Goal: Task Accomplishment & Management: Complete application form

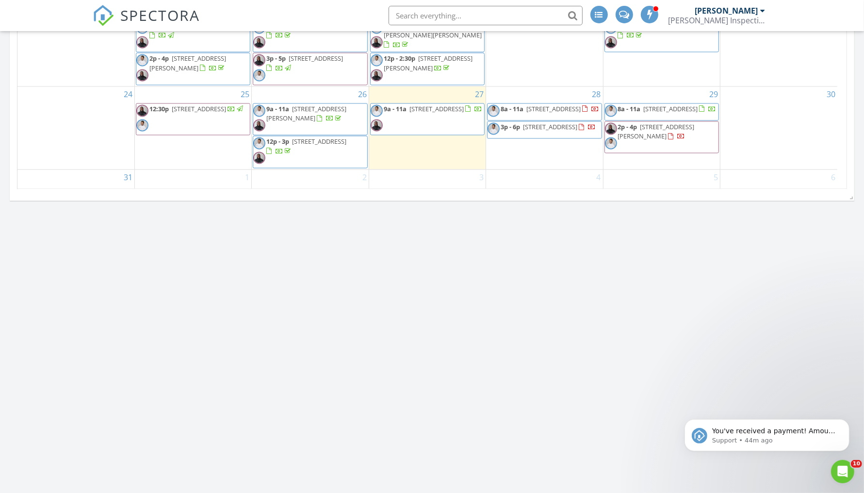
scroll to position [1730, 0]
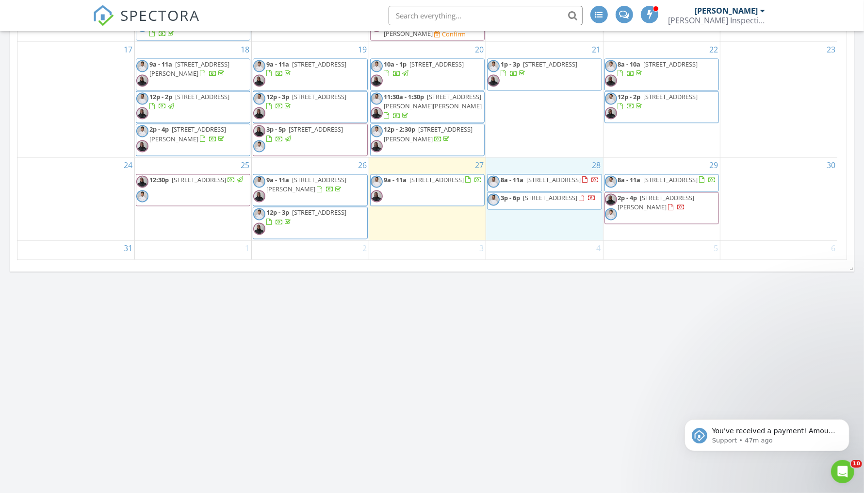
click at [520, 213] on div "28 8a - 11a 6808 Newbridge Cv, Bessemer 35022 3p - 6p 303 Oxmoor Pl, Birmingham…" at bounding box center [544, 198] width 116 height 83
click at [545, 175] on link "Inspection" at bounding box center [543, 175] width 50 height 16
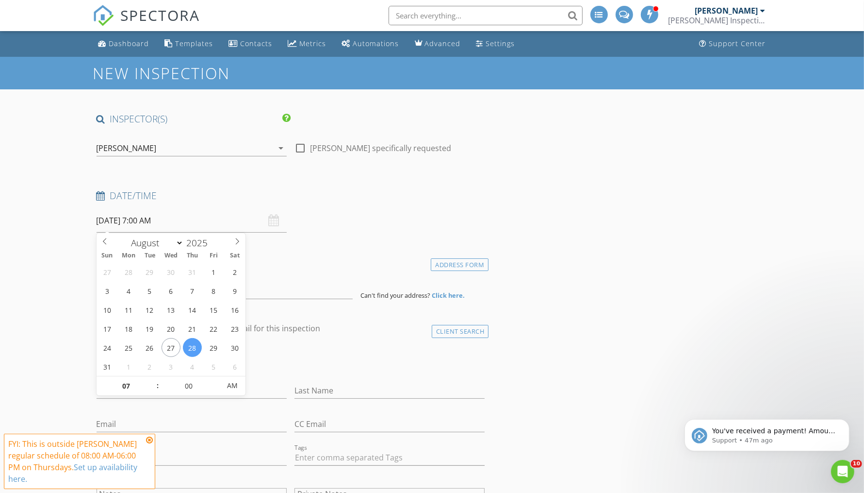
click at [144, 221] on input "08/28/2025 7:00 AM" at bounding box center [192, 221] width 190 height 24
type input "08"
type input "08/28/2025 8:00 AM"
click at [153, 381] on span at bounding box center [152, 381] width 7 height 10
type input "09"
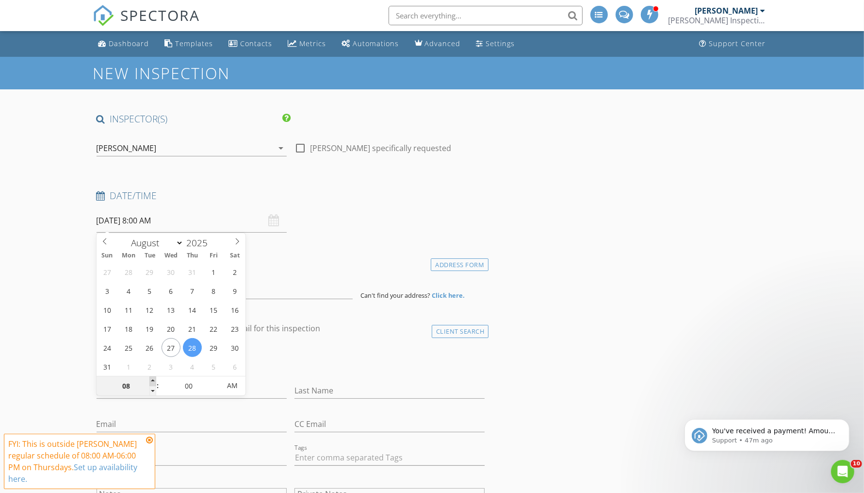
type input "08/28/2025 9:00 AM"
click at [153, 381] on span at bounding box center [152, 381] width 7 height 10
type input "10"
type input "08/28/2025 10:00 AM"
click at [153, 381] on span at bounding box center [152, 381] width 7 height 10
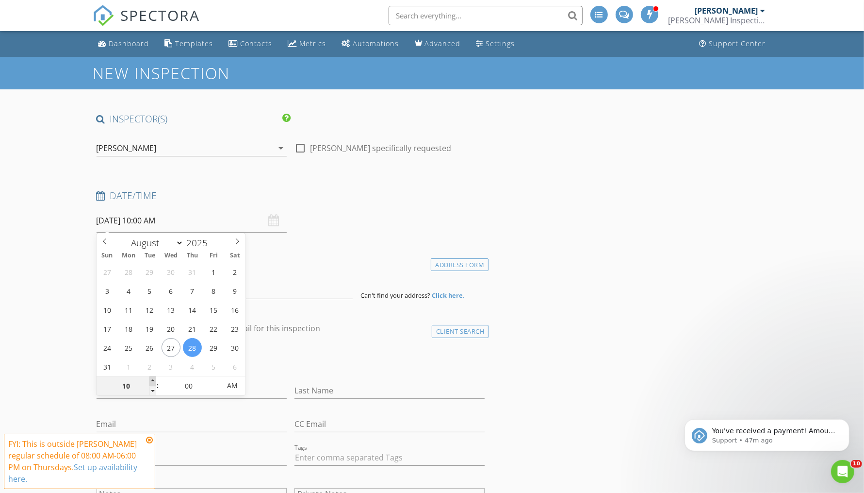
type input "11"
type input "08/28/2025 11:00 AM"
click at [153, 381] on span at bounding box center [152, 381] width 7 height 10
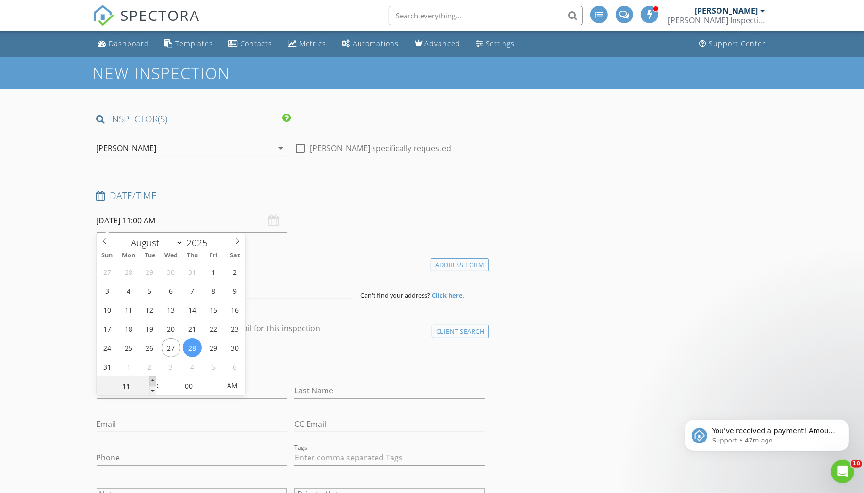
type input "12"
type input "[DATE] 12:00 PM"
click at [153, 381] on span at bounding box center [152, 381] width 7 height 10
click at [283, 368] on div "check_box_outline_blank Client is a Company/Organization" at bounding box center [291, 361] width 389 height 25
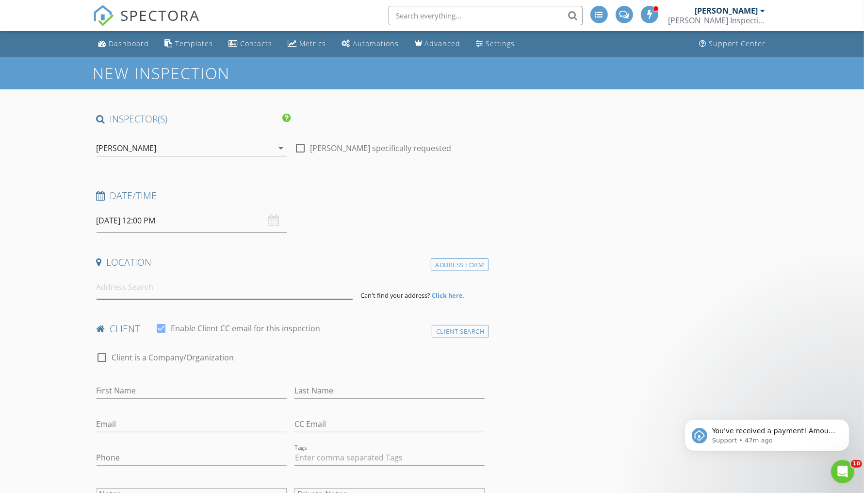
click at [178, 287] on input at bounding box center [225, 287] width 256 height 24
click at [187, 282] on input at bounding box center [225, 287] width 256 height 24
paste input "641 Brandy Dr, Trussville, AL 35173"
click at [170, 288] on input "641 Brandy Dr, Trussville, AL 35173" at bounding box center [225, 287] width 256 height 24
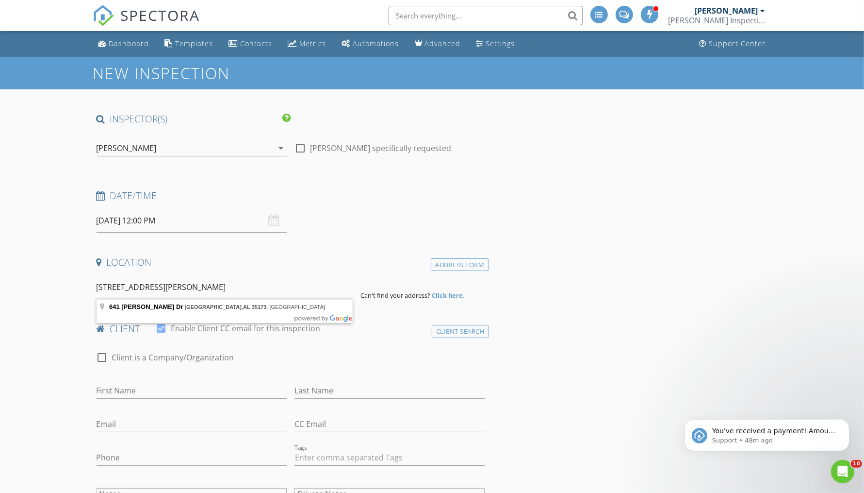
type input "641 Brandy Dr, Trussville, AL 35173, USA"
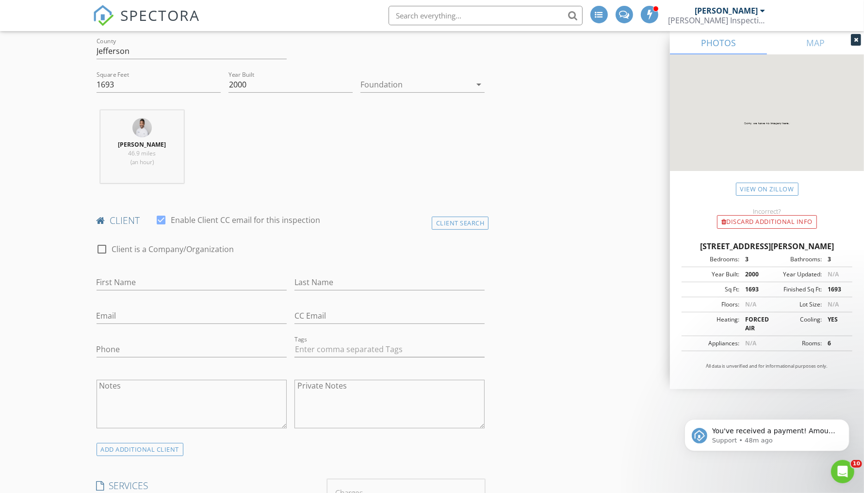
scroll to position [308, 0]
click at [158, 279] on input "First Name" at bounding box center [192, 281] width 190 height 16
type input "C"
type input "[PERSON_NAME]"
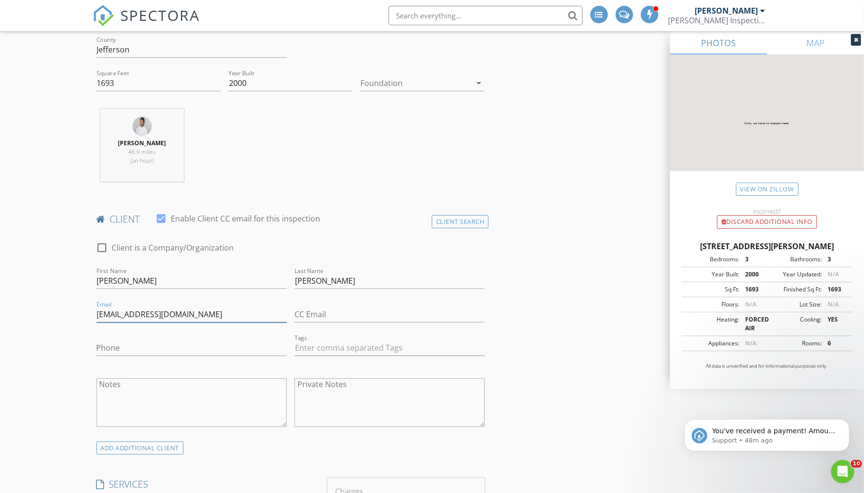
type input "[EMAIL_ADDRESS][DOMAIN_NAME]"
drag, startPoint x: 356, startPoint y: 313, endPoint x: 237, endPoint y: 313, distance: 119.4
click at [237, 313] on div "check_box_outline_blank Client is a Company/Organization First Name Toshiko Las…" at bounding box center [291, 338] width 397 height 212
type input "12563931430"
click at [205, 344] on input "Phone" at bounding box center [192, 350] width 190 height 16
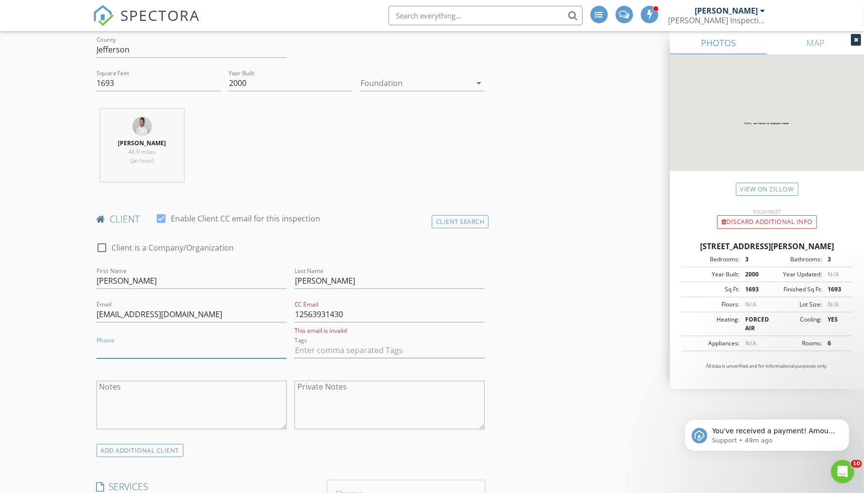
paste input "12563931430"
type input "12563931430"
drag, startPoint x: 368, startPoint y: 312, endPoint x: 231, endPoint y: 312, distance: 136.9
click at [231, 312] on div "check_box_outline_blank Client is a Company/Organization First Name Toshiko Las…" at bounding box center [291, 338] width 397 height 212
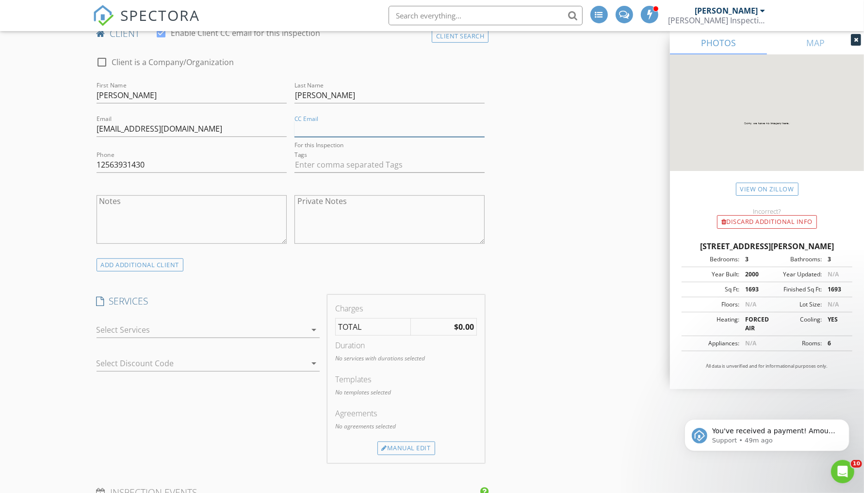
scroll to position [493, 0]
click at [313, 327] on icon "arrow_drop_down" at bounding box center [314, 331] width 12 height 12
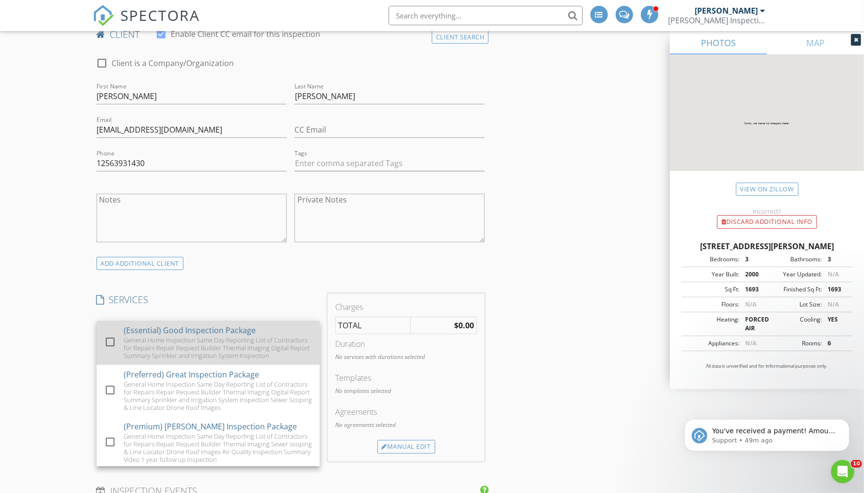
click at [253, 338] on div "General Home Inspection Same Day Reporting List of Contractors for Repairs Repa…" at bounding box center [218, 347] width 188 height 23
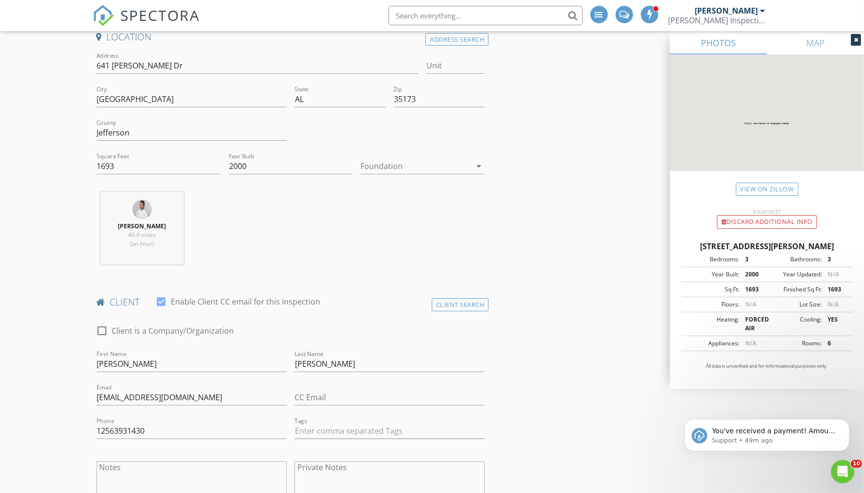
scroll to position [236, 0]
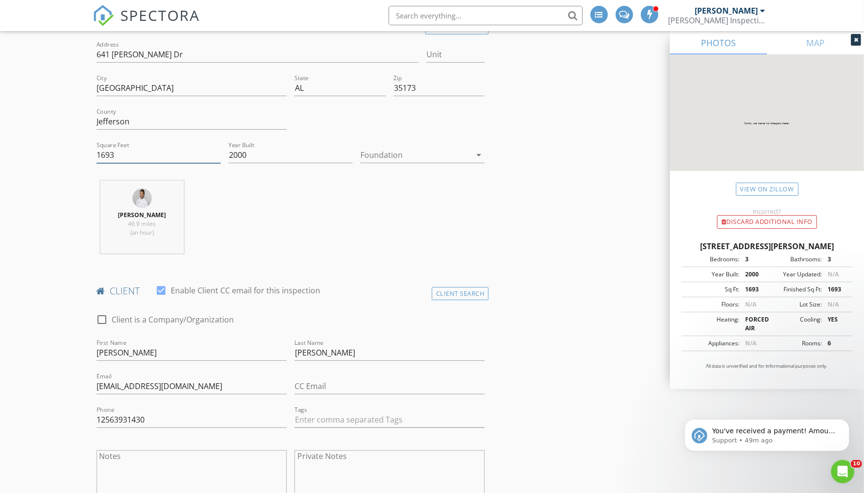
click at [145, 149] on input "1693" at bounding box center [159, 155] width 124 height 16
click at [382, 213] on div "Derrick Gooden 46.9 miles (an hour)" at bounding box center [291, 221] width 397 height 81
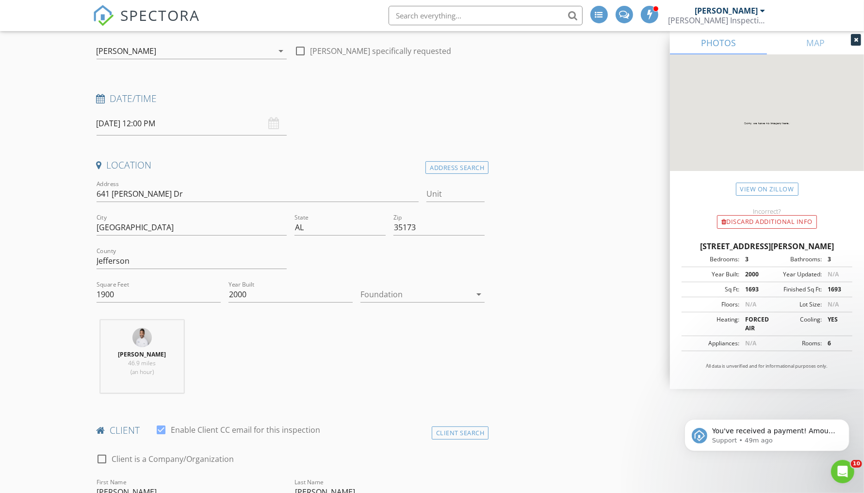
scroll to position [85, 0]
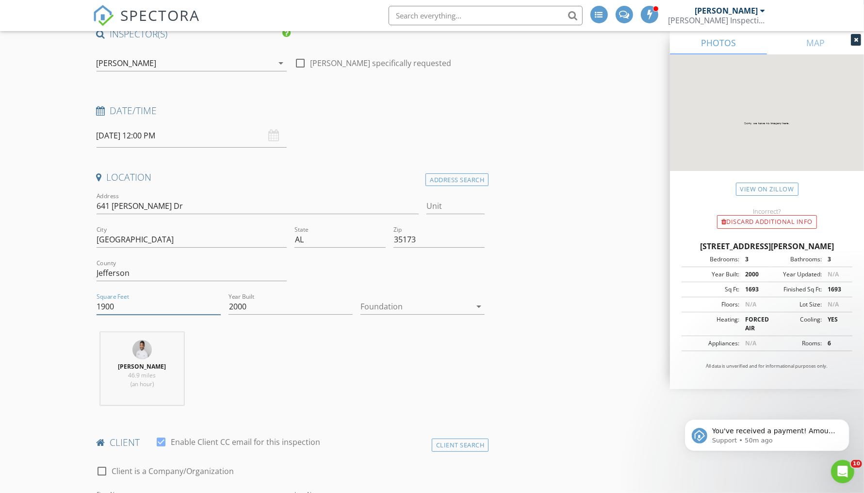
click at [117, 305] on input "1900" at bounding box center [159, 306] width 124 height 16
type input "1989"
click at [365, 356] on div "Derrick Gooden 46.9 miles (an hour)" at bounding box center [291, 372] width 397 height 81
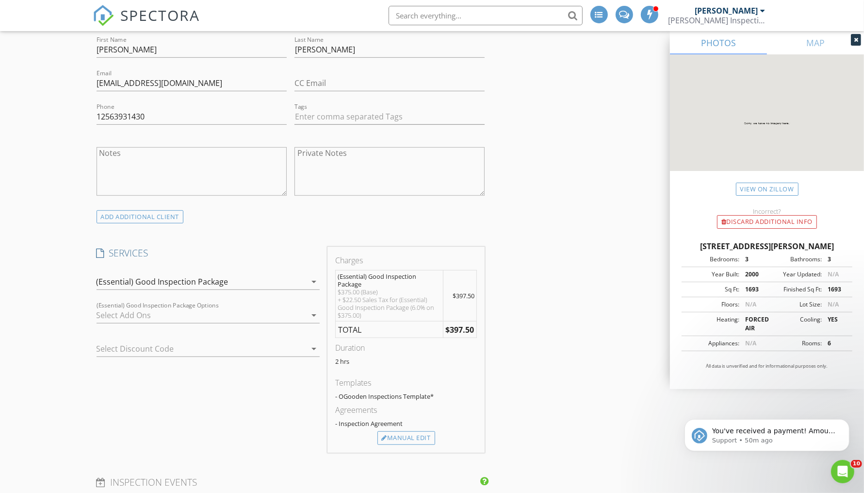
scroll to position [542, 0]
click at [318, 274] on icon "arrow_drop_down" at bounding box center [314, 279] width 12 height 12
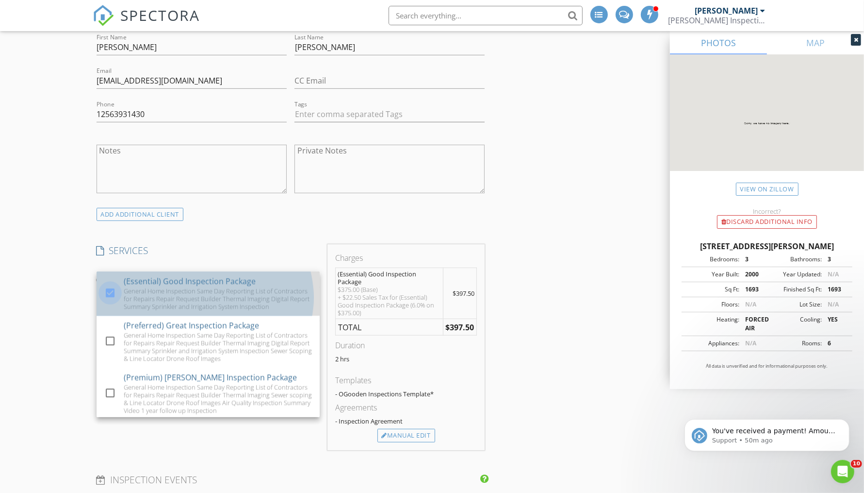
click at [110, 295] on div at bounding box center [110, 292] width 17 height 17
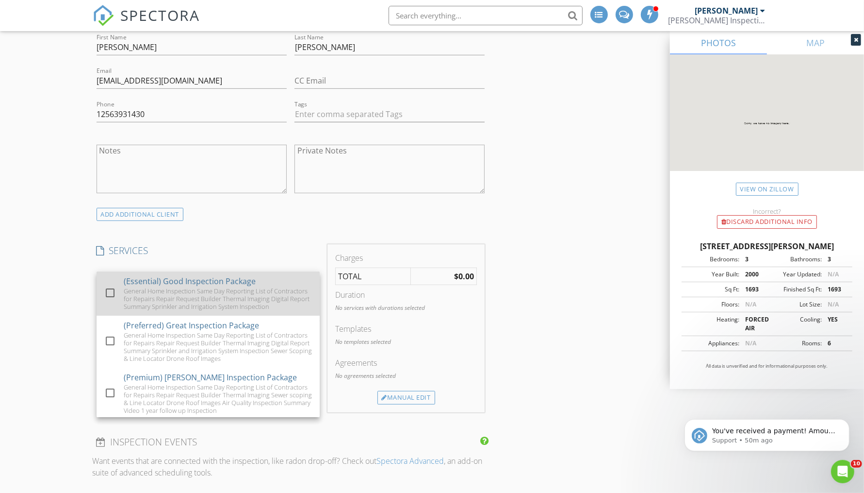
click at [192, 293] on div "General Home Inspection Same Day Reporting List of Contractors for Repairs Repa…" at bounding box center [218, 298] width 188 height 23
checkbox input "true"
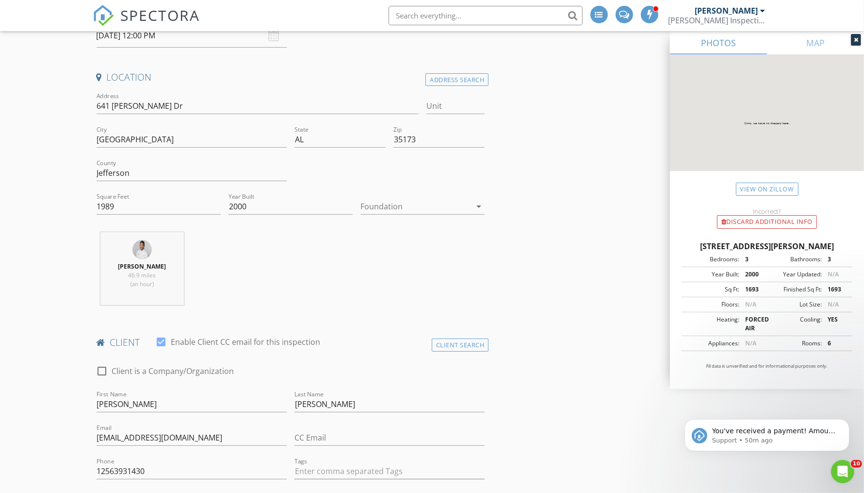
scroll to position [156, 0]
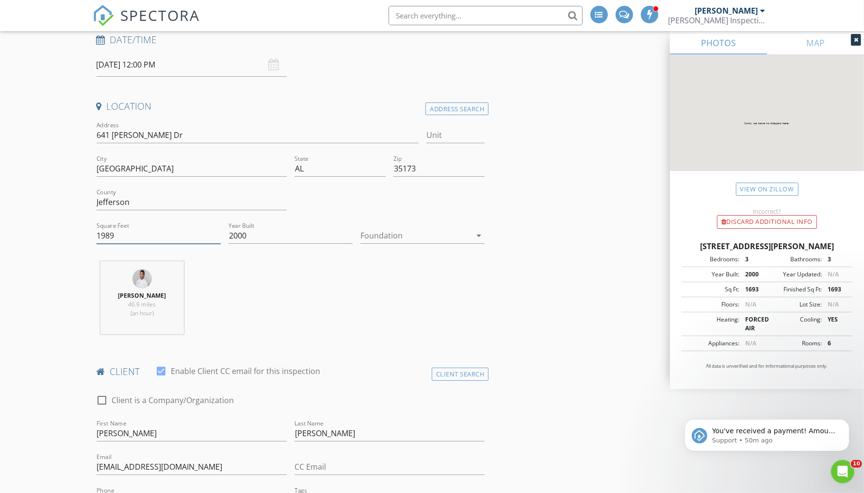
click at [151, 241] on input "1989" at bounding box center [159, 236] width 124 height 16
type input "1"
type input "2000"
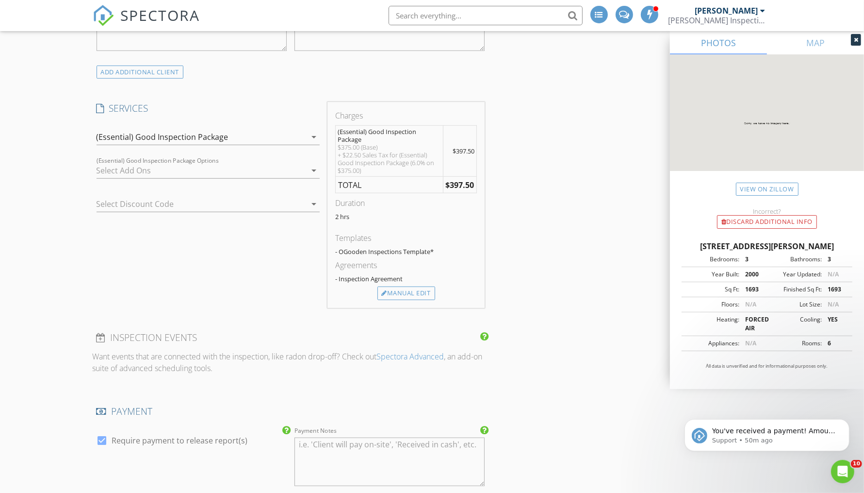
scroll to position [675, 0]
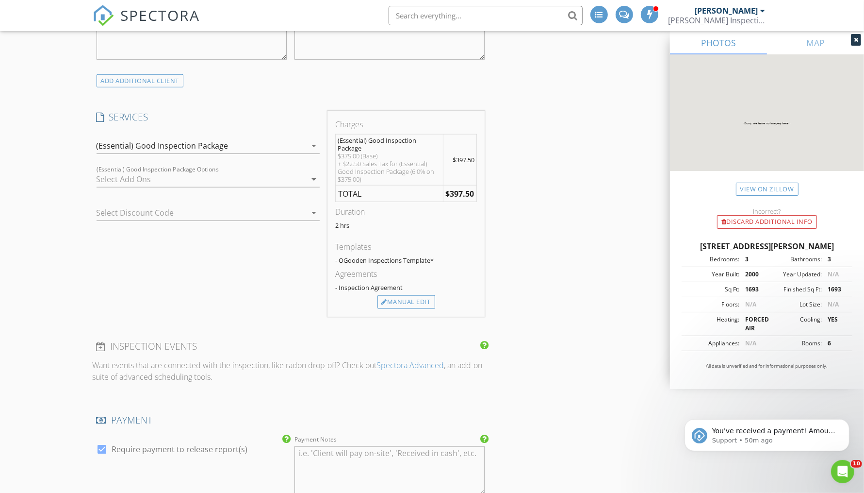
click at [310, 142] on icon "arrow_drop_down" at bounding box center [314, 146] width 12 height 12
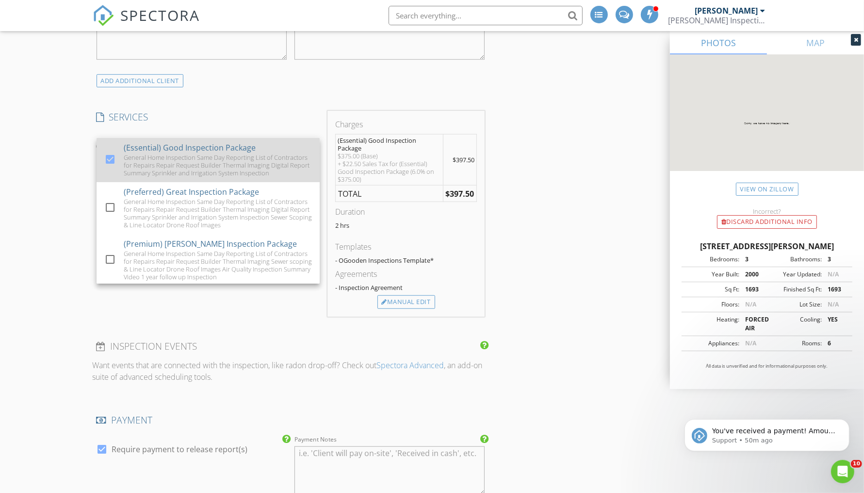
click at [271, 149] on div "(Essential) Good Inspection Package General Home Inspection Same Day Reporting …" at bounding box center [218, 160] width 188 height 44
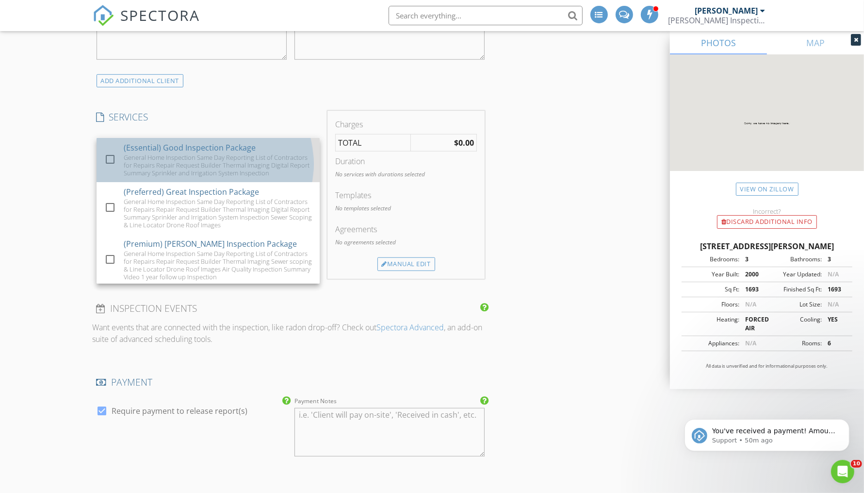
click at [250, 153] on div "General Home Inspection Same Day Reporting List of Contractors for Repairs Repa…" at bounding box center [218, 164] width 188 height 23
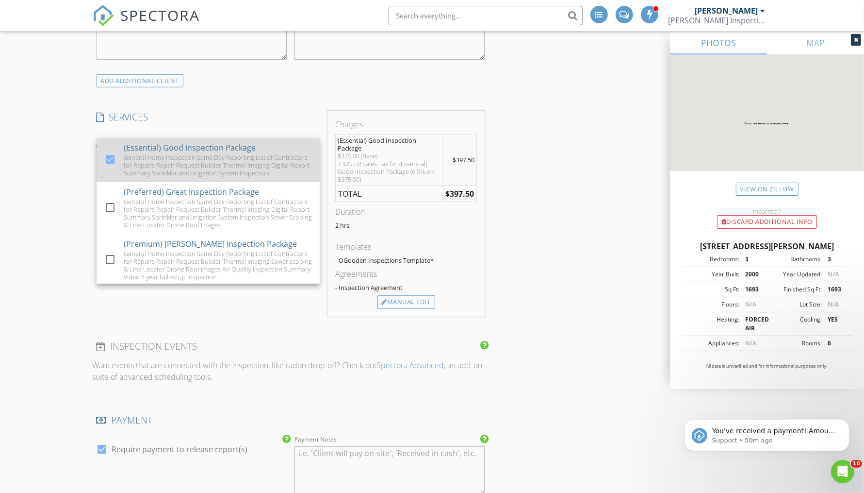
click at [207, 145] on div "(Essential) Good Inspection Package" at bounding box center [190, 148] width 132 height 12
checkbox input "false"
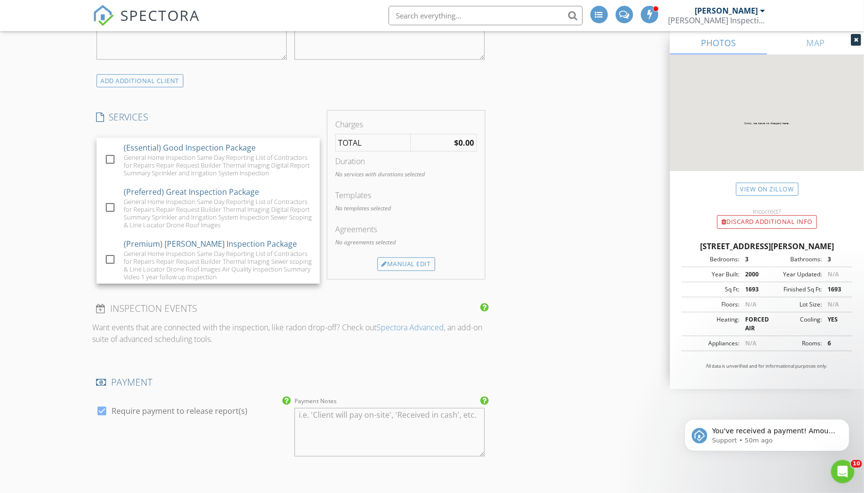
click at [538, 94] on div "INSPECTOR(S) check_box Derrick Gooden PRIMARY check_box_outline_blank Christian…" at bounding box center [432, 358] width 679 height 1840
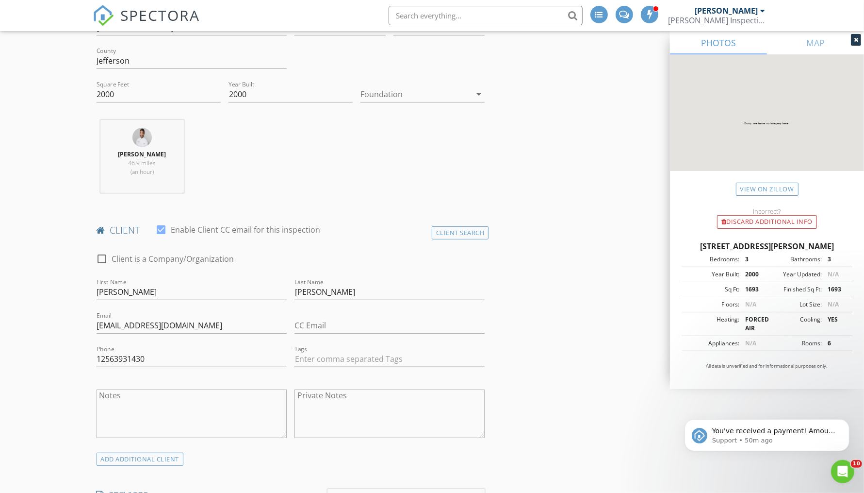
scroll to position [287, 0]
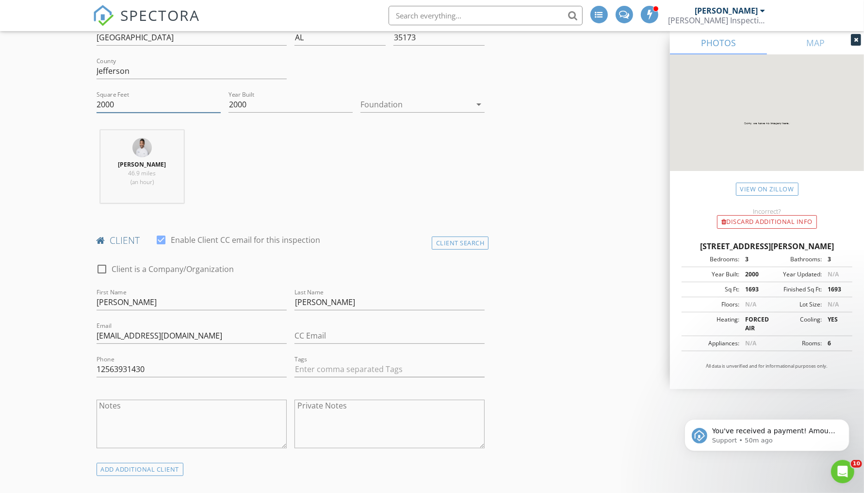
click at [115, 104] on input "2000" at bounding box center [159, 105] width 124 height 16
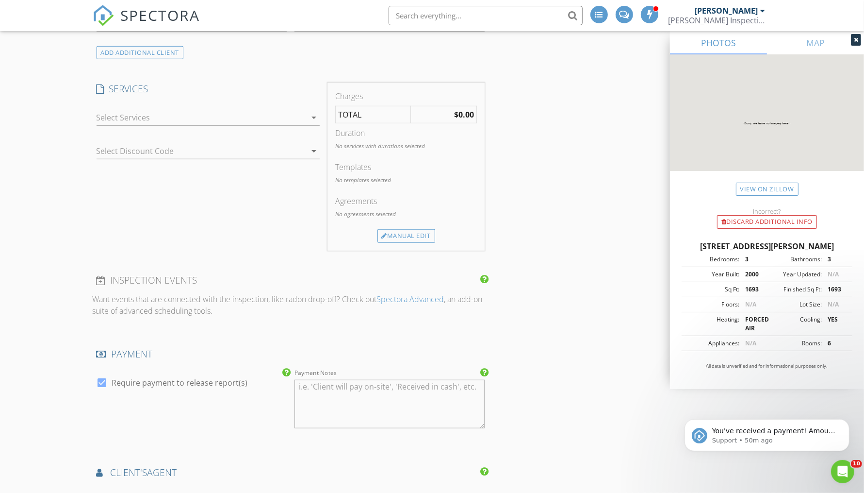
scroll to position [685, 0]
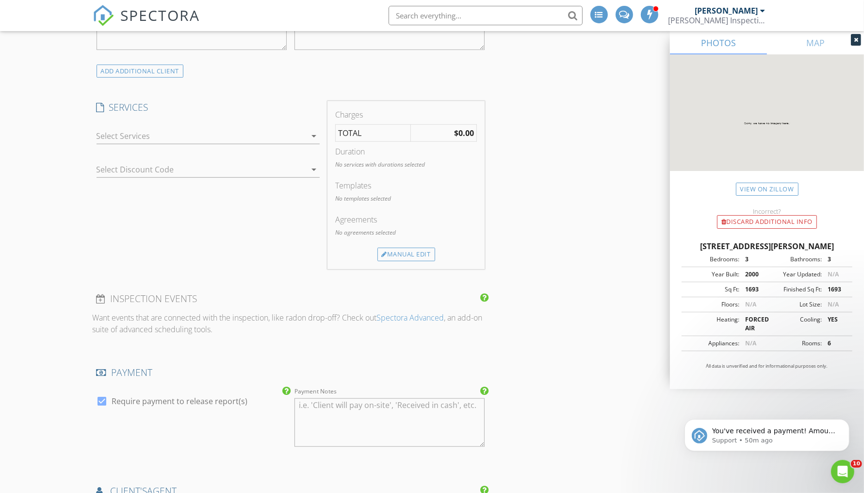
type input "2021"
click at [313, 130] on icon "arrow_drop_down" at bounding box center [314, 136] width 12 height 12
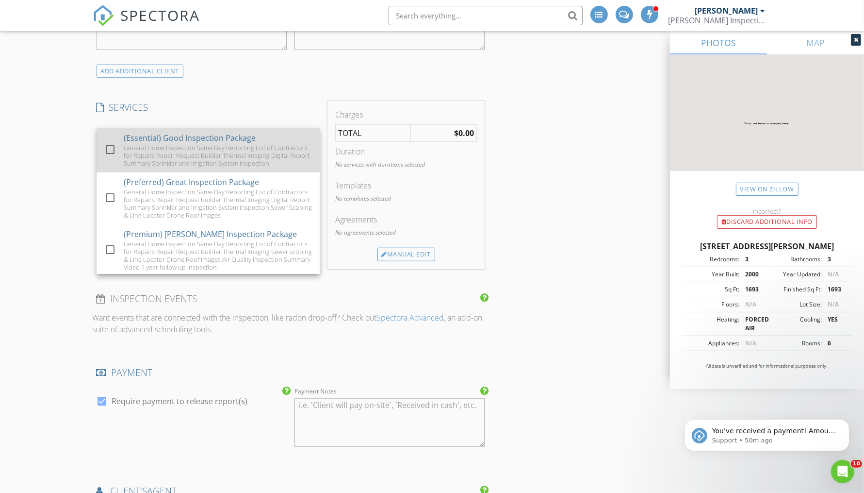
click at [271, 144] on div "General Home Inspection Same Day Reporting List of Contractors for Repairs Repa…" at bounding box center [218, 155] width 188 height 23
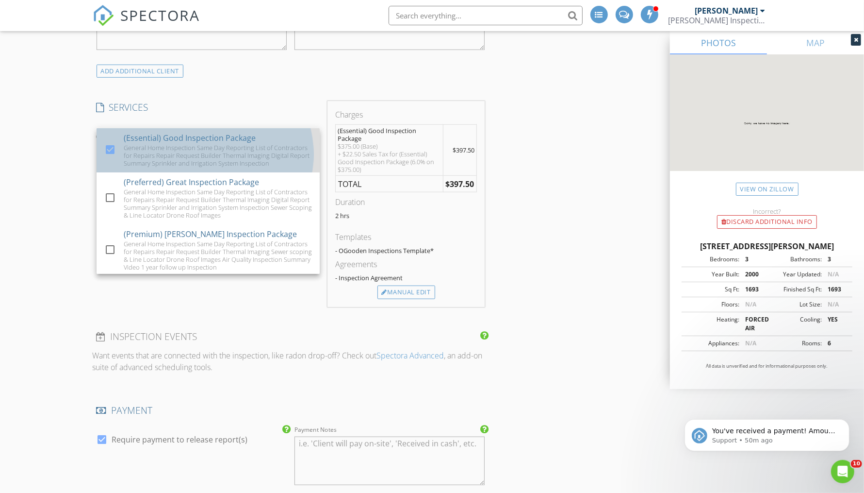
click at [243, 144] on div "General Home Inspection Same Day Reporting List of Contractors for Repairs Repa…" at bounding box center [218, 155] width 188 height 23
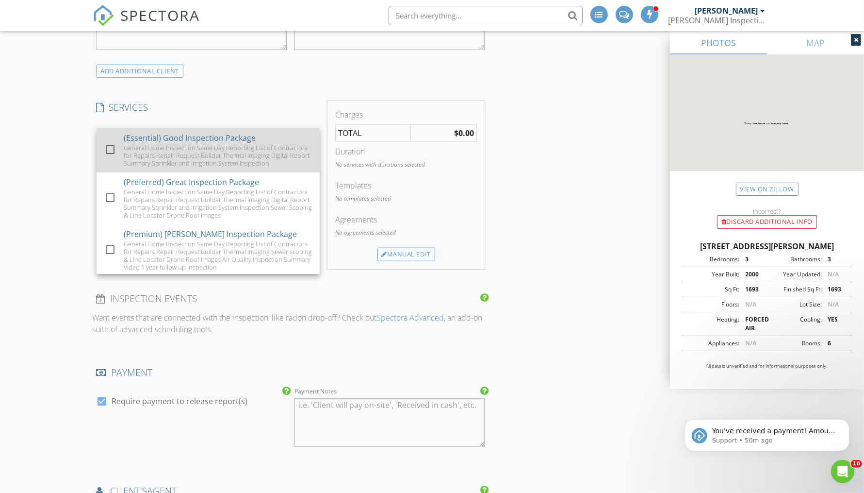
click at [243, 144] on div "General Home Inspection Same Day Reporting List of Contractors for Repairs Repa…" at bounding box center [218, 155] width 188 height 23
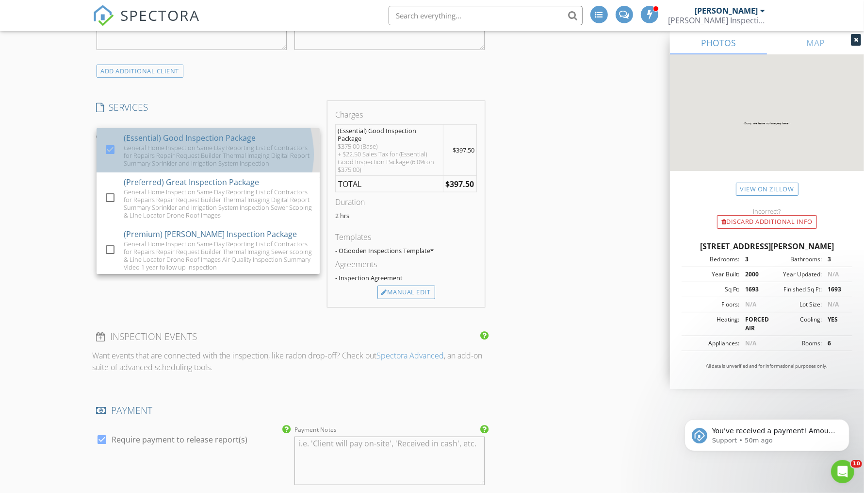
click at [243, 144] on div "General Home Inspection Same Day Reporting List of Contractors for Repairs Repa…" at bounding box center [218, 155] width 188 height 23
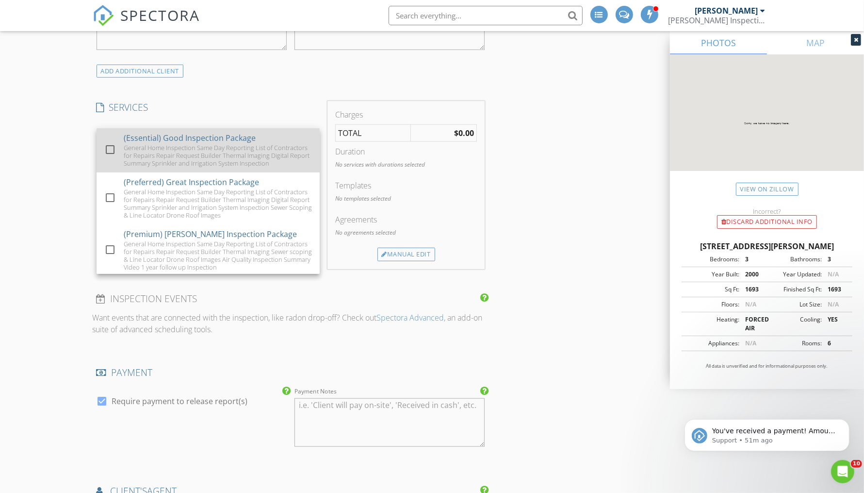
click at [108, 149] on div at bounding box center [110, 149] width 17 height 17
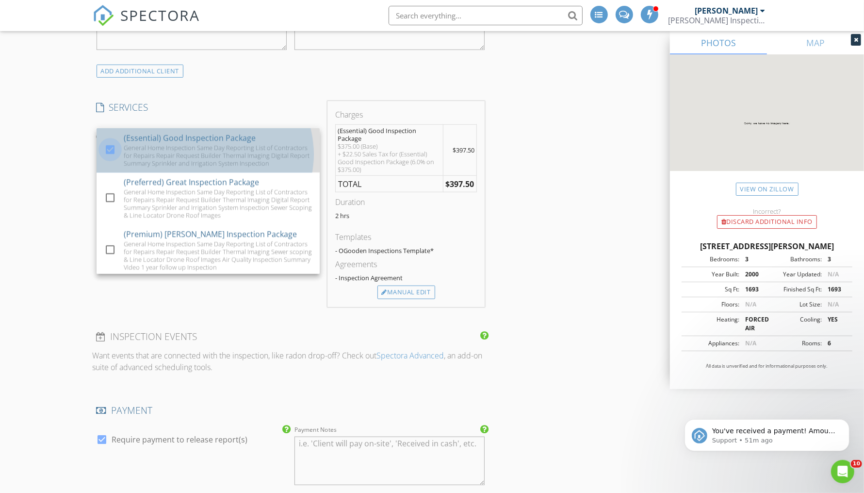
click at [108, 149] on div at bounding box center [110, 149] width 17 height 17
checkbox input "false"
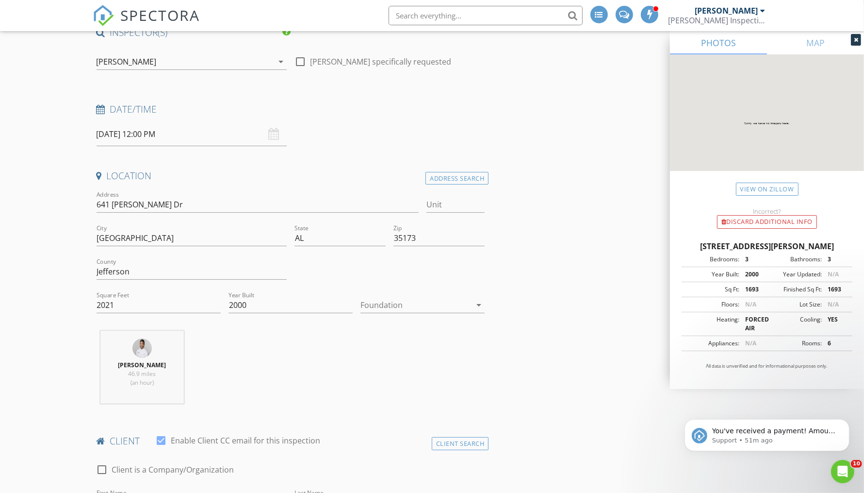
scroll to position [73, 0]
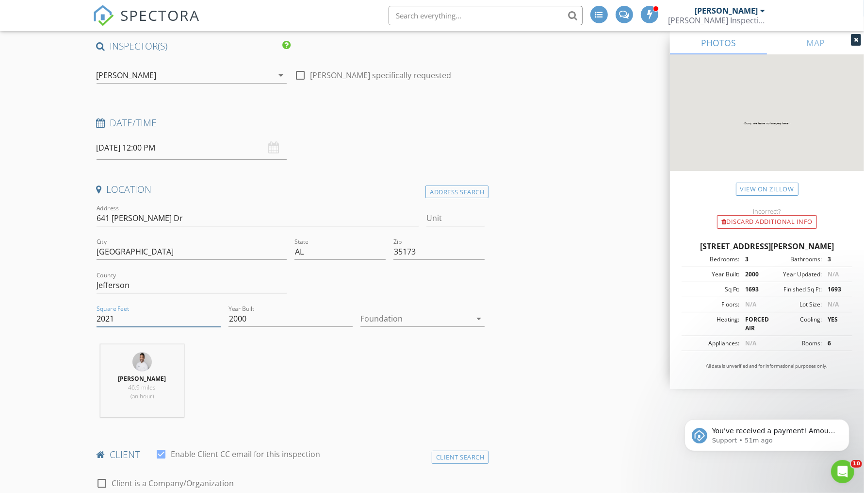
click at [128, 316] on input "2021" at bounding box center [159, 319] width 124 height 16
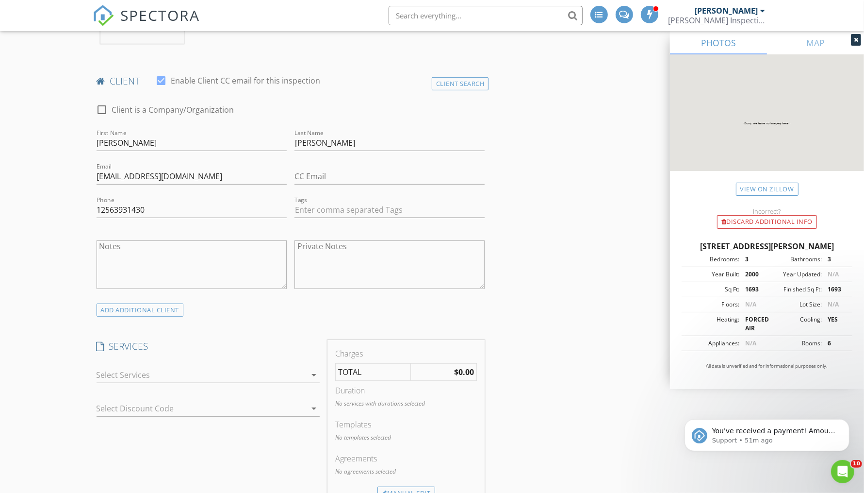
scroll to position [442, 0]
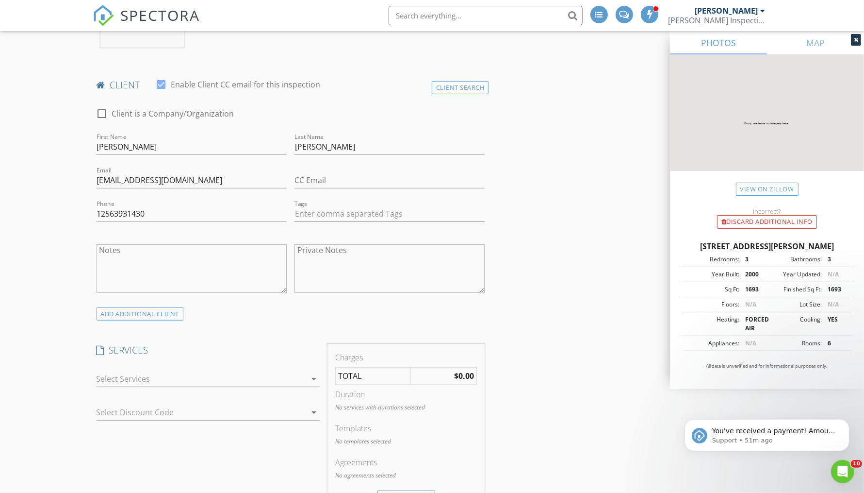
type input "2500"
click at [316, 373] on icon "arrow_drop_down" at bounding box center [314, 379] width 12 height 12
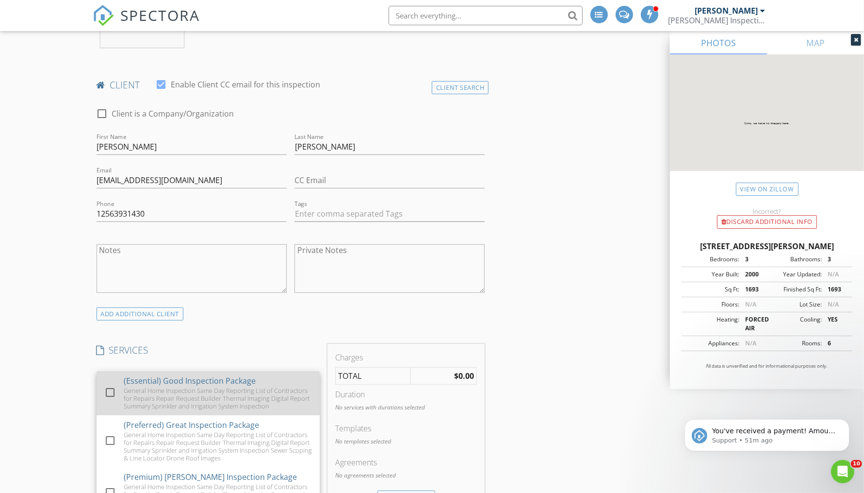
click at [290, 380] on div "(Essential) Good Inspection Package General Home Inspection Same Day Reporting …" at bounding box center [218, 393] width 188 height 44
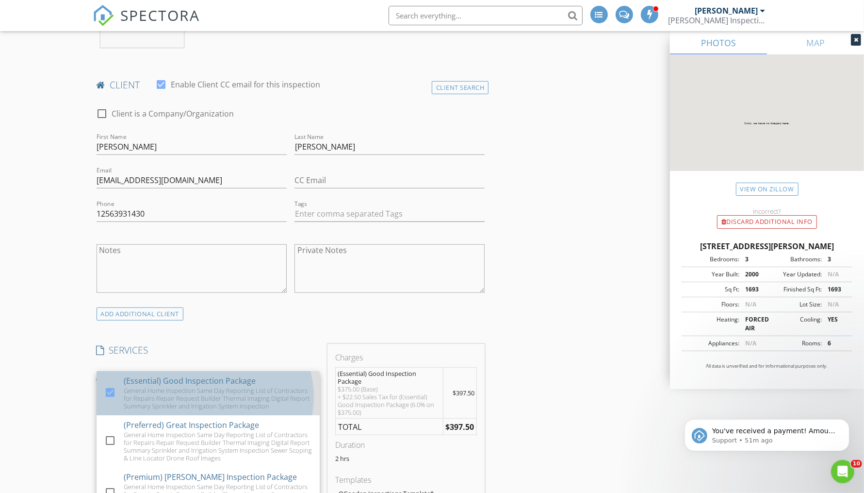
click at [290, 380] on div "(Essential) Good Inspection Package General Home Inspection Same Day Reporting …" at bounding box center [218, 393] width 188 height 44
checkbox input "true"
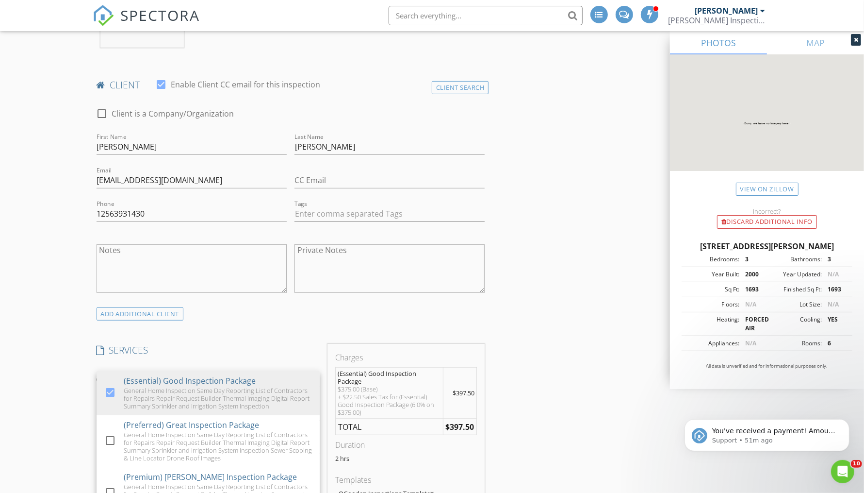
click at [417, 385] on div "$375.00 (Base) + $22.50 Sales Tax for (Essential) Good Inspection Package (6.0%…" at bounding box center [389, 400] width 103 height 31
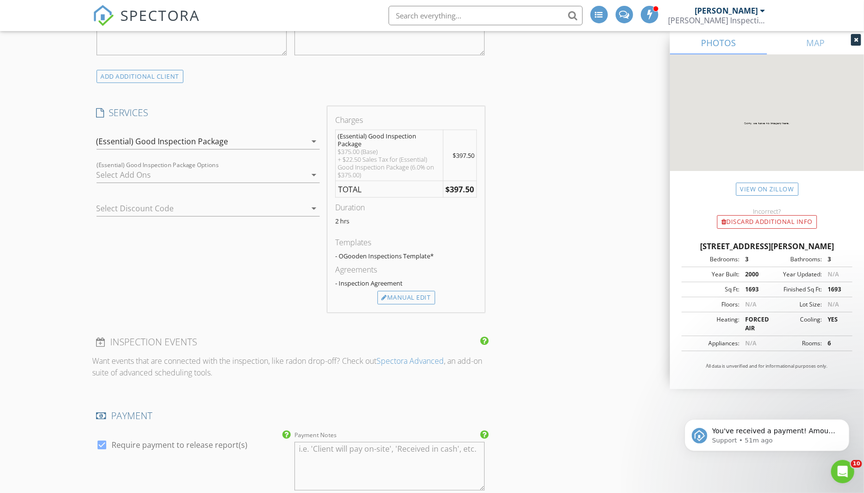
scroll to position [680, 0]
click at [398, 290] on div "Manual Edit" at bounding box center [407, 297] width 58 height 14
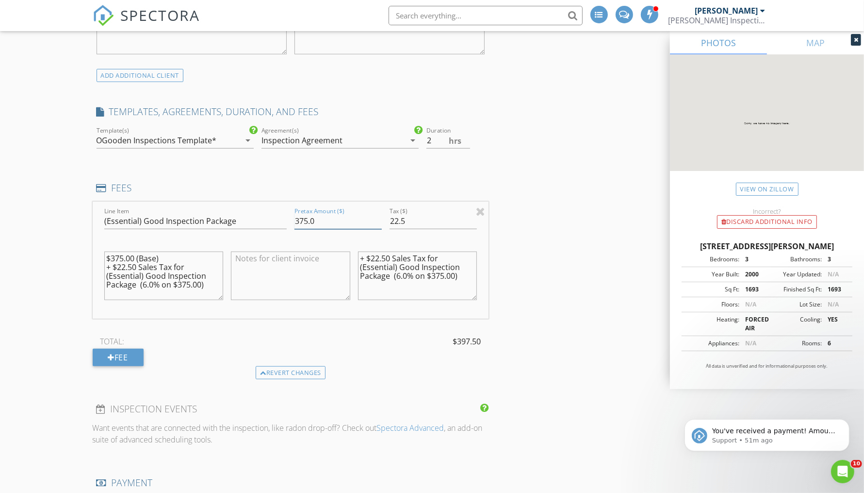
click at [306, 218] on input "375.0" at bounding box center [338, 221] width 87 height 16
type input "400.0"
click at [400, 218] on input "22.5" at bounding box center [433, 221] width 87 height 16
type input "25"
click at [133, 264] on textarea "$375.00 (Base) + $22.50 Sales Tax for (Essential) Good Inspection Package (6.0%…" at bounding box center [163, 275] width 119 height 49
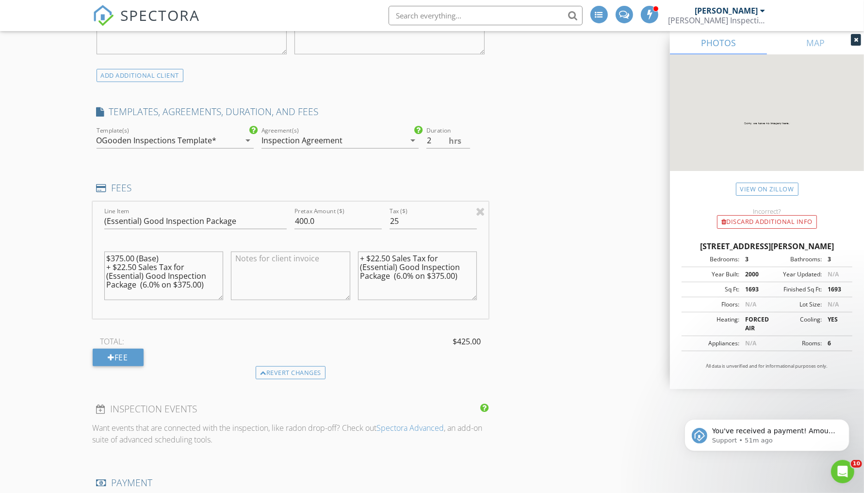
click at [130, 264] on textarea "$375.00 (Base) + $22.50 Sales Tax for (Essential) Good Inspection Package (6.0%…" at bounding box center [163, 275] width 119 height 49
type textarea "$400.00 (Base) + $25 Sales Tax for (Essential) Good Inspection Package (6.0% on…"
drag, startPoint x: 398, startPoint y: 277, endPoint x: 354, endPoint y: 251, distance: 50.9
click at [354, 251] on div "+ $22.50 Sales Tax for (Essential) Good Inspection Package (6.0% on $375.00)" at bounding box center [417, 277] width 127 height 76
type textarea "6.0% on $375.00)"
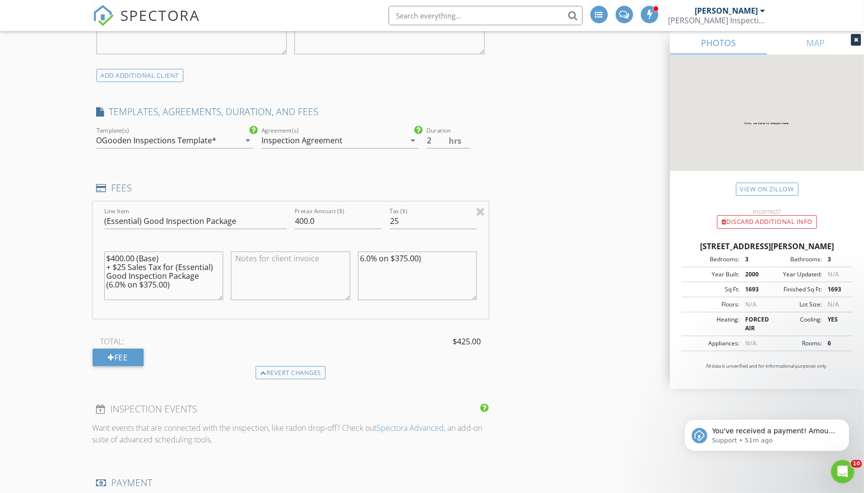
drag, startPoint x: 212, startPoint y: 290, endPoint x: 204, endPoint y: 212, distance: 78.5
click at [204, 212] on div "Line Item (Essential) Good Inspection Package Pretax Amount ($) 400.0 Tax ($) 2…" at bounding box center [291, 259] width 397 height 117
drag, startPoint x: 452, startPoint y: 254, endPoint x: 305, endPoint y: 247, distance: 147.2
click at [313, 247] on div "Line Item (Essential) Good Inspection Package Pretax Amount ($) 400.0 Tax ($) 2…" at bounding box center [291, 259] width 397 height 117
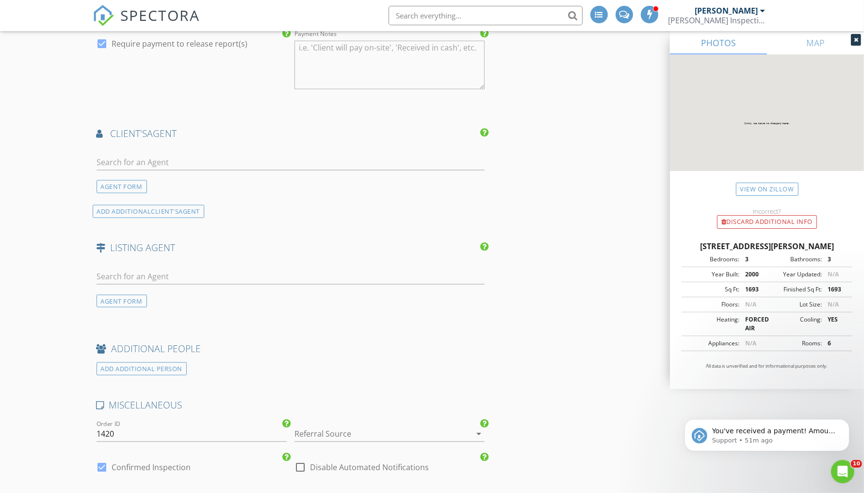
scroll to position [1080, 0]
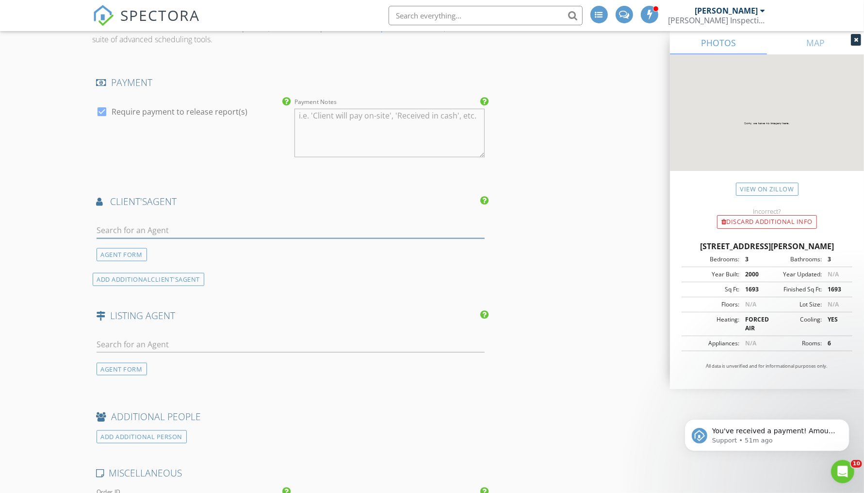
click at [295, 222] on input "text" at bounding box center [291, 230] width 389 height 16
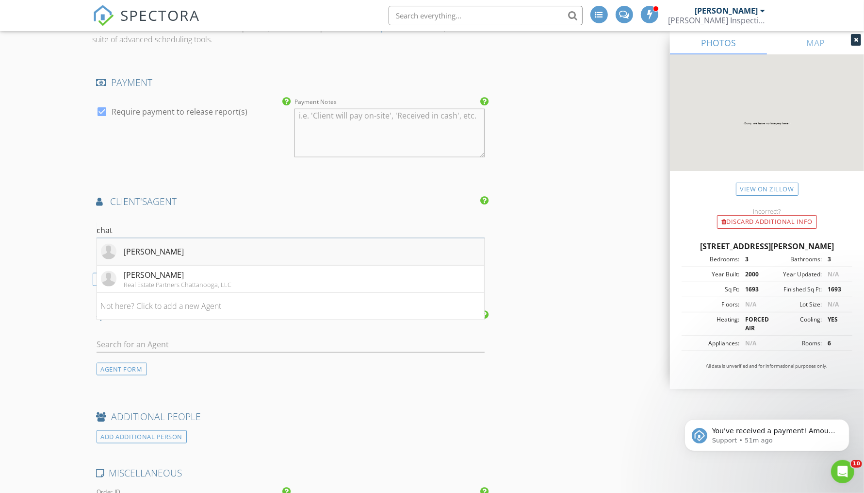
type input "chat"
click at [236, 240] on li "[PERSON_NAME]" at bounding box center [291, 251] width 388 height 27
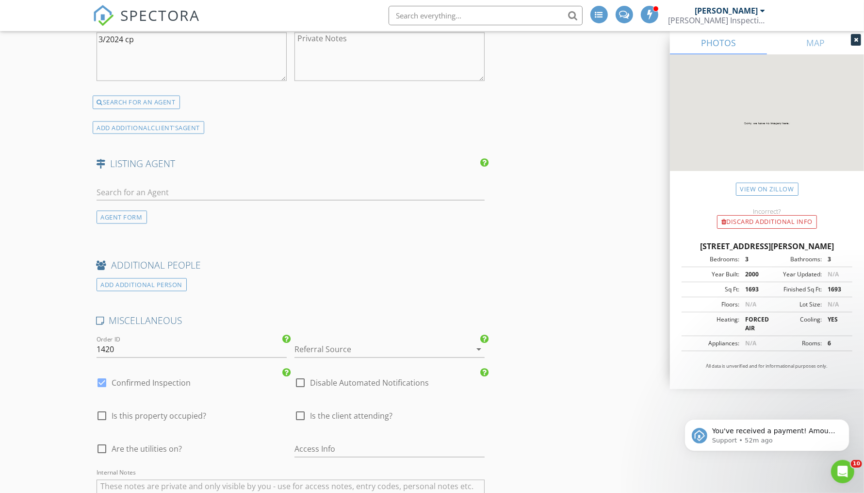
scroll to position [1767, 0]
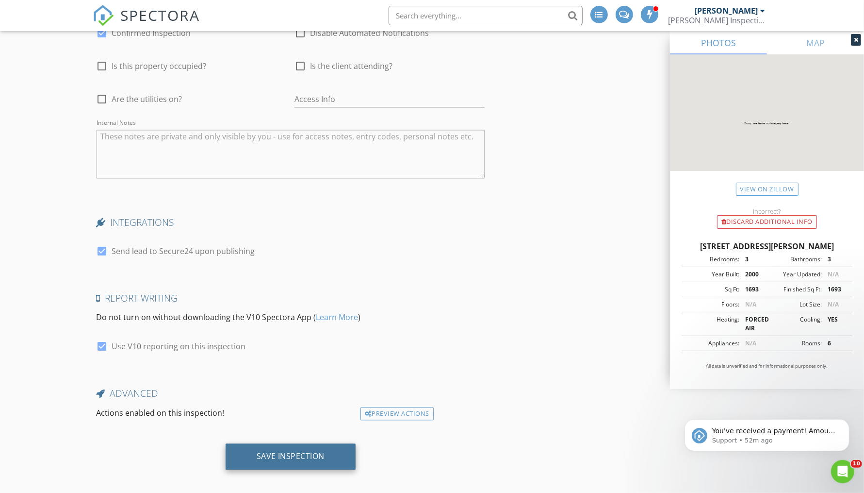
click at [284, 443] on div "Save Inspection" at bounding box center [291, 456] width 131 height 26
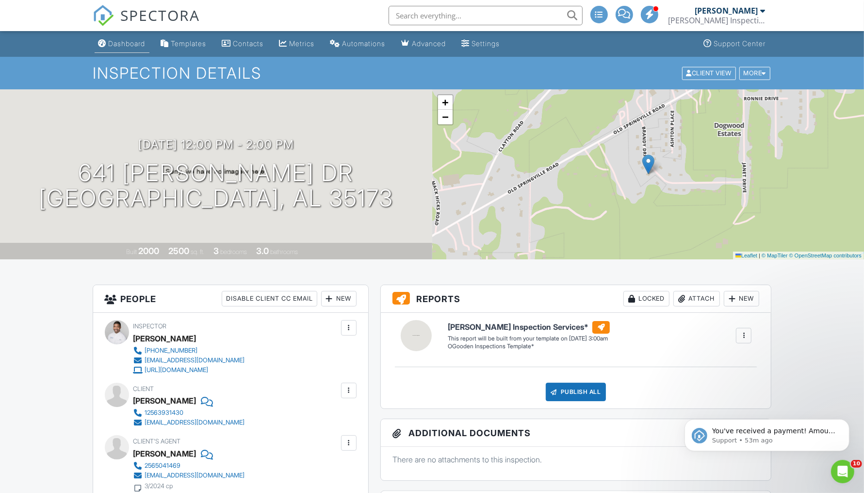
click at [116, 44] on div "Dashboard" at bounding box center [127, 43] width 37 height 8
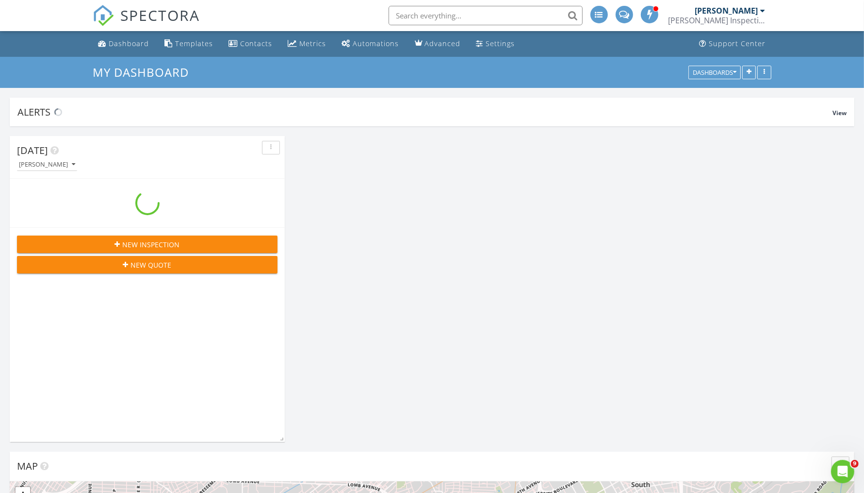
scroll to position [209, 844]
